Goal: Transaction & Acquisition: Download file/media

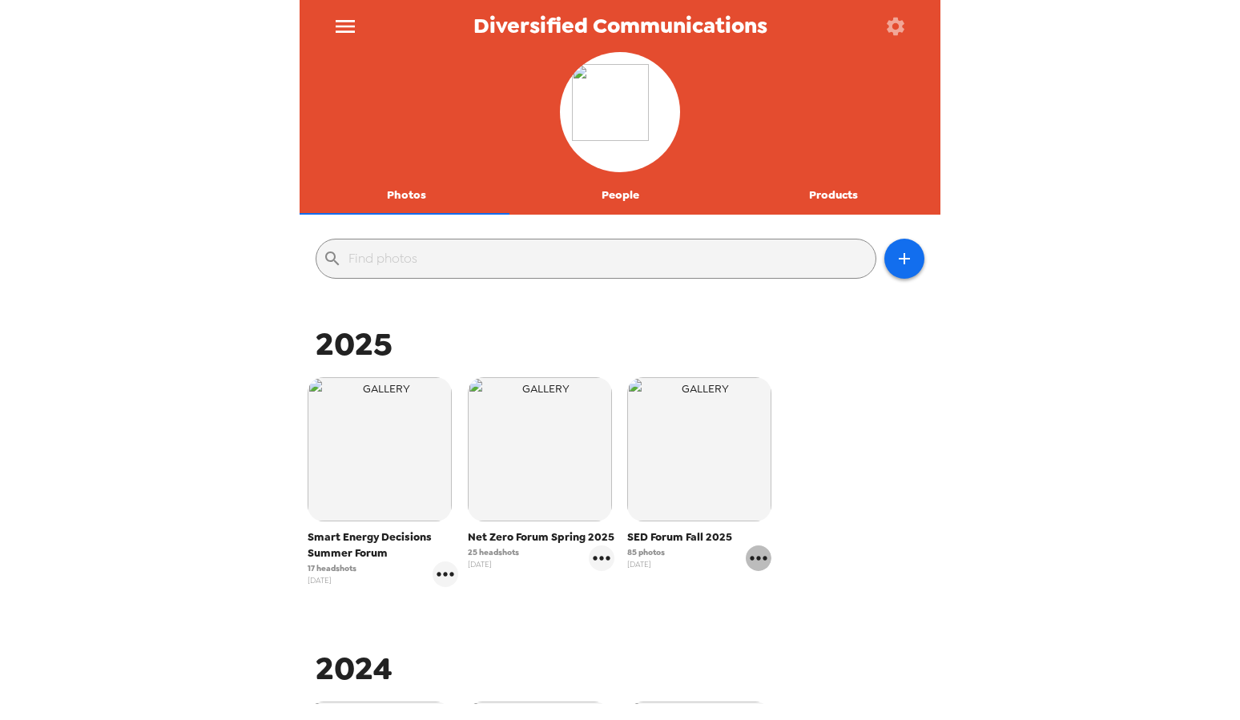
click at [757, 560] on icon "gallery menu" at bounding box center [758, 558] width 17 height 4
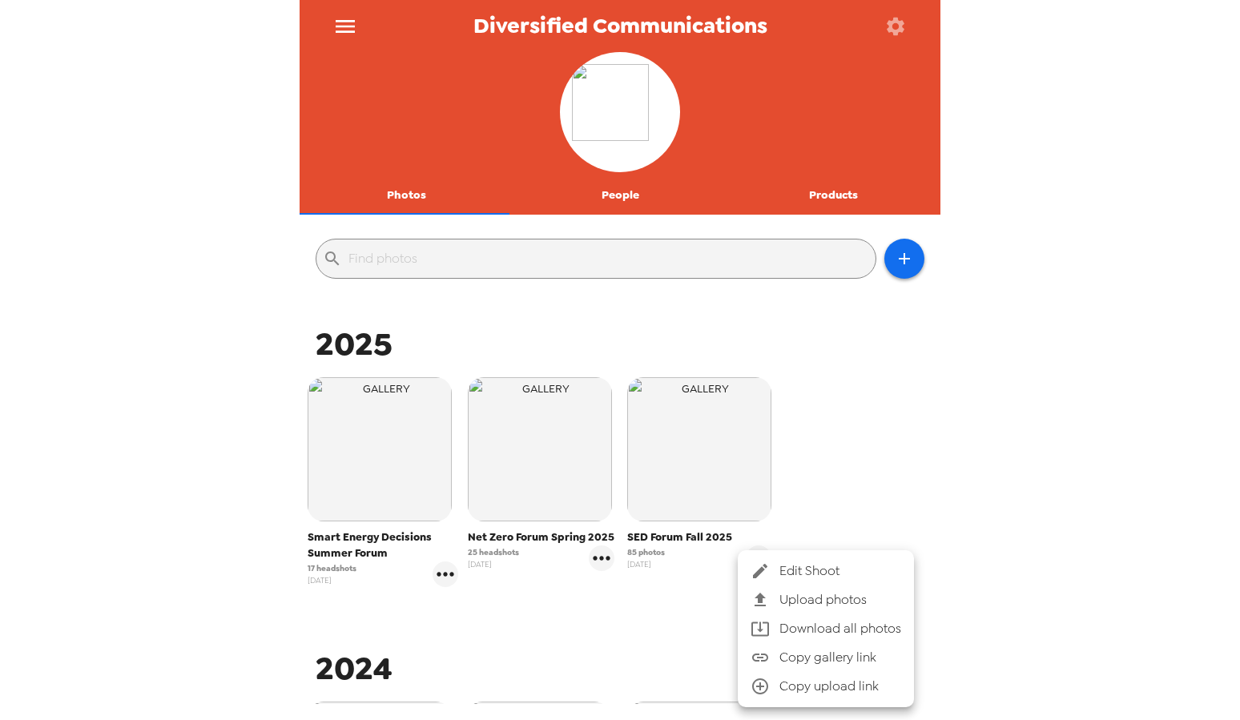
click at [843, 631] on span "Download all photos" at bounding box center [841, 628] width 122 height 19
